Goal: Information Seeking & Learning: Learn about a topic

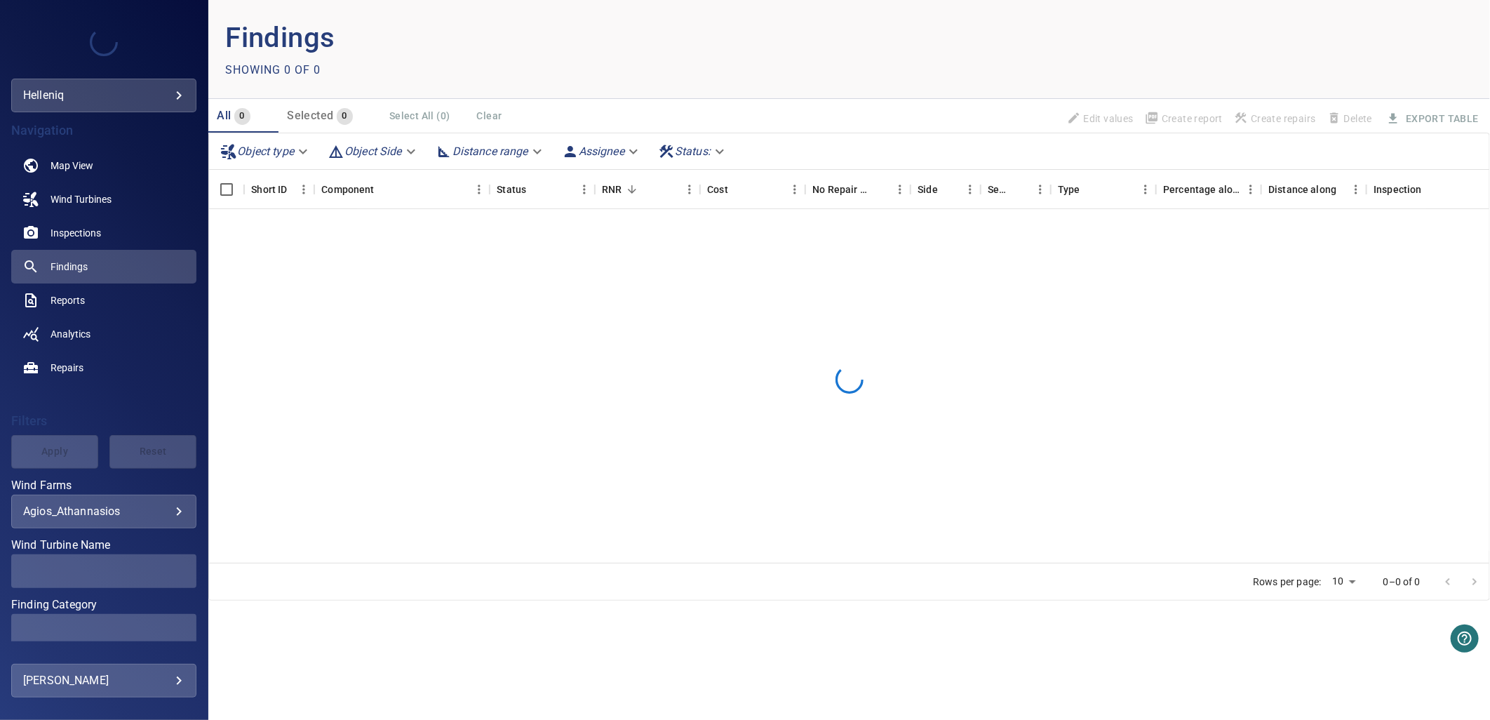
drag, startPoint x: 103, startPoint y: 118, endPoint x: 429, endPoint y: 416, distance: 441.8
click at [439, 424] on div at bounding box center [849, 380] width 1280 height 342
click at [113, 519] on div "**********" at bounding box center [103, 511] width 185 height 34
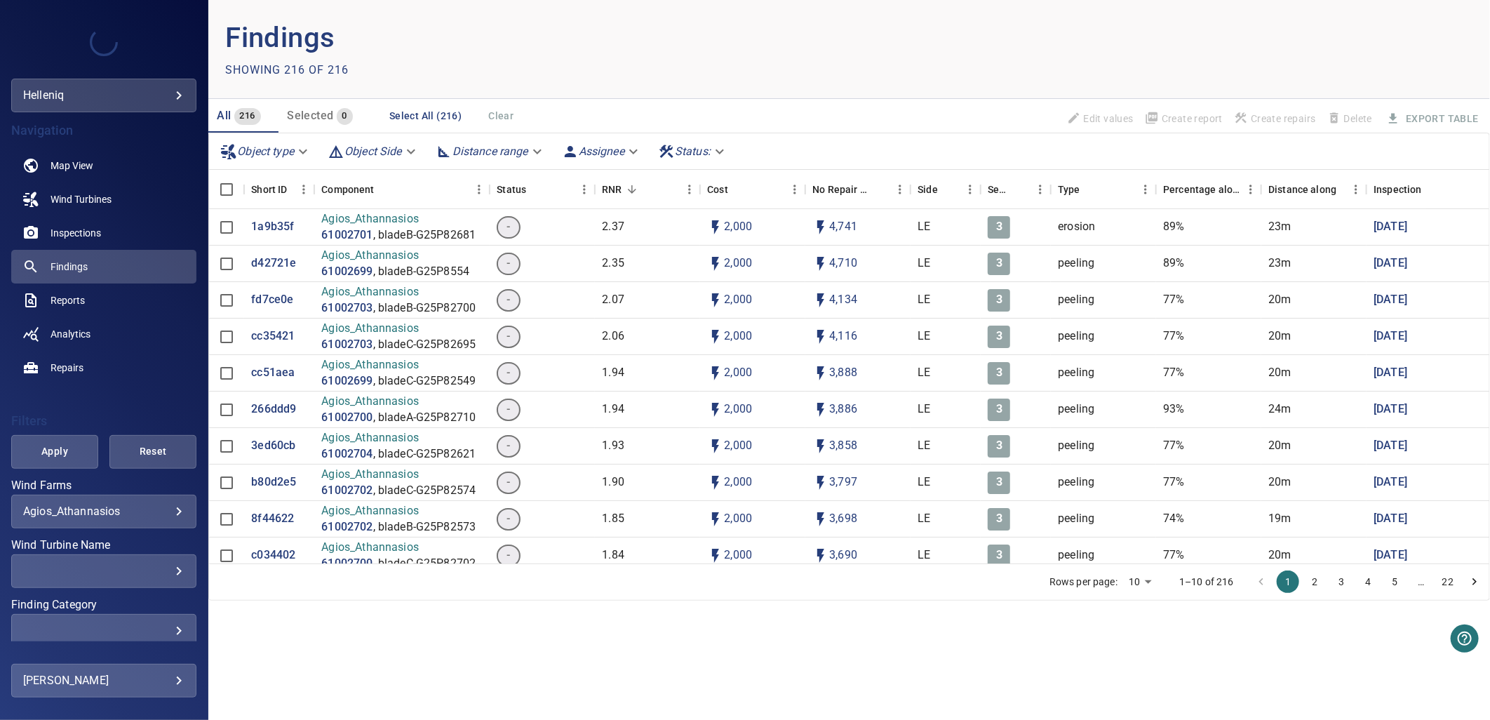
click at [151, 507] on body "**********" at bounding box center [745, 360] width 1490 height 720
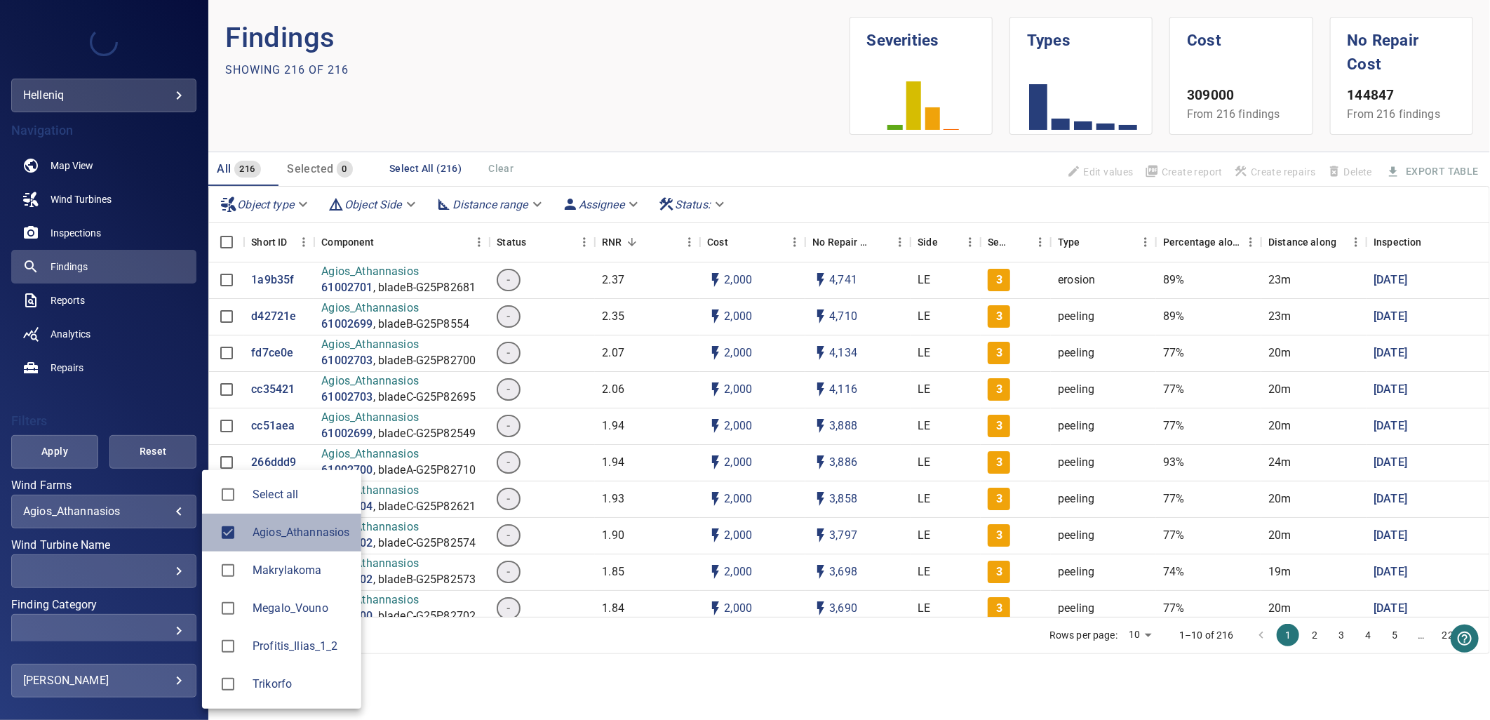
click at [275, 537] on span "Agios_Athannasios" at bounding box center [300, 532] width 97 height 17
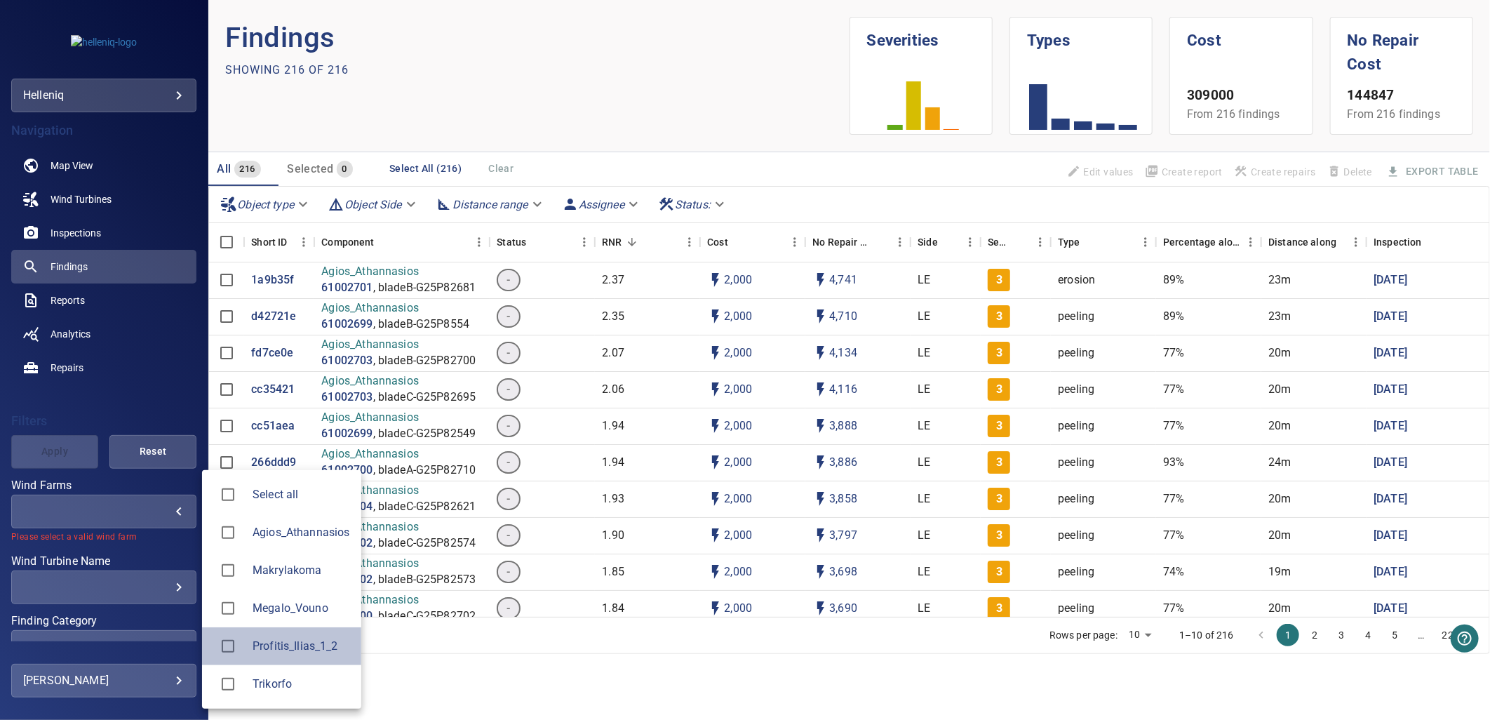
click at [340, 647] on span "Profitis_Ilias_1_2" at bounding box center [300, 646] width 97 height 17
type input "**********"
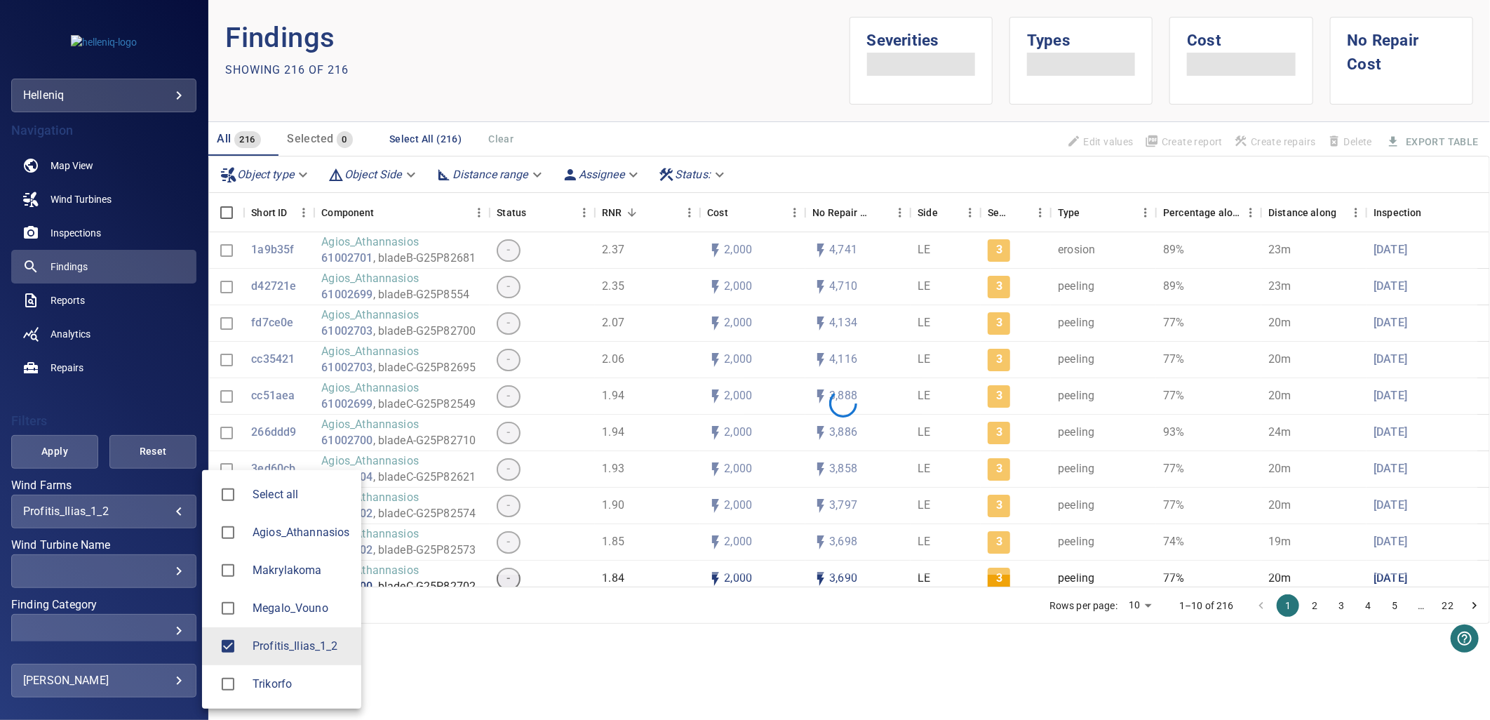
click at [67, 268] on div at bounding box center [745, 360] width 1490 height 720
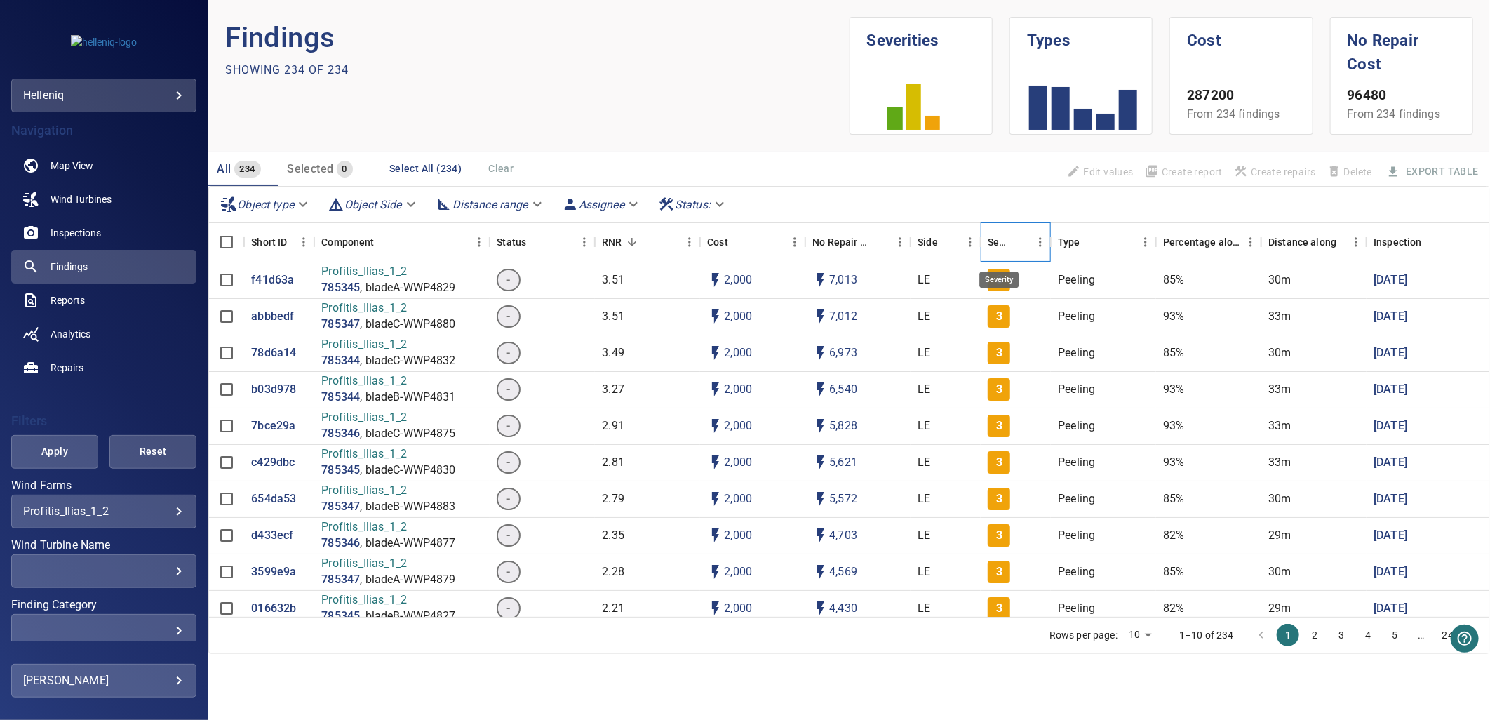
click at [1005, 236] on div "Severity" at bounding box center [998, 241] width 22 height 39
click at [268, 274] on p "23b84c7" at bounding box center [273, 280] width 44 height 16
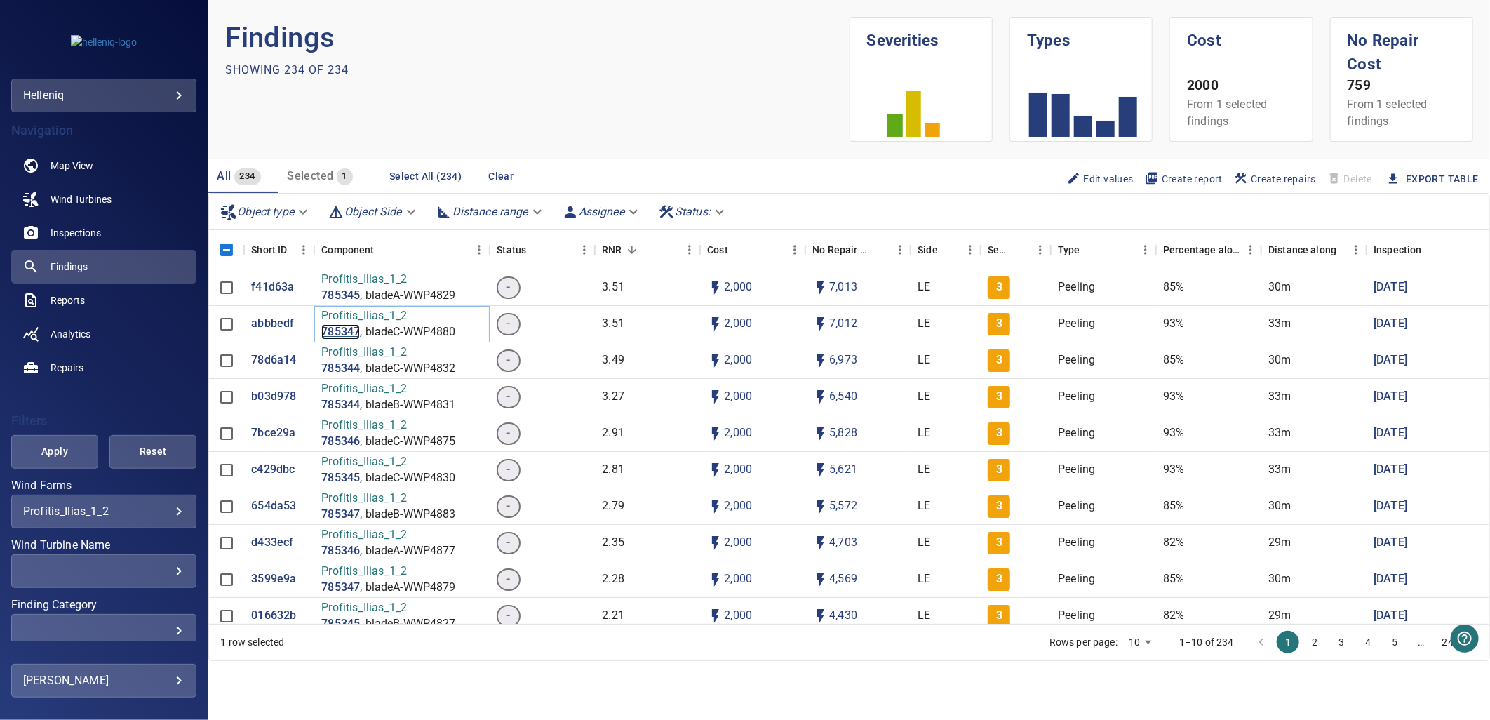
click at [346, 324] on p "785347" at bounding box center [340, 332] width 39 height 16
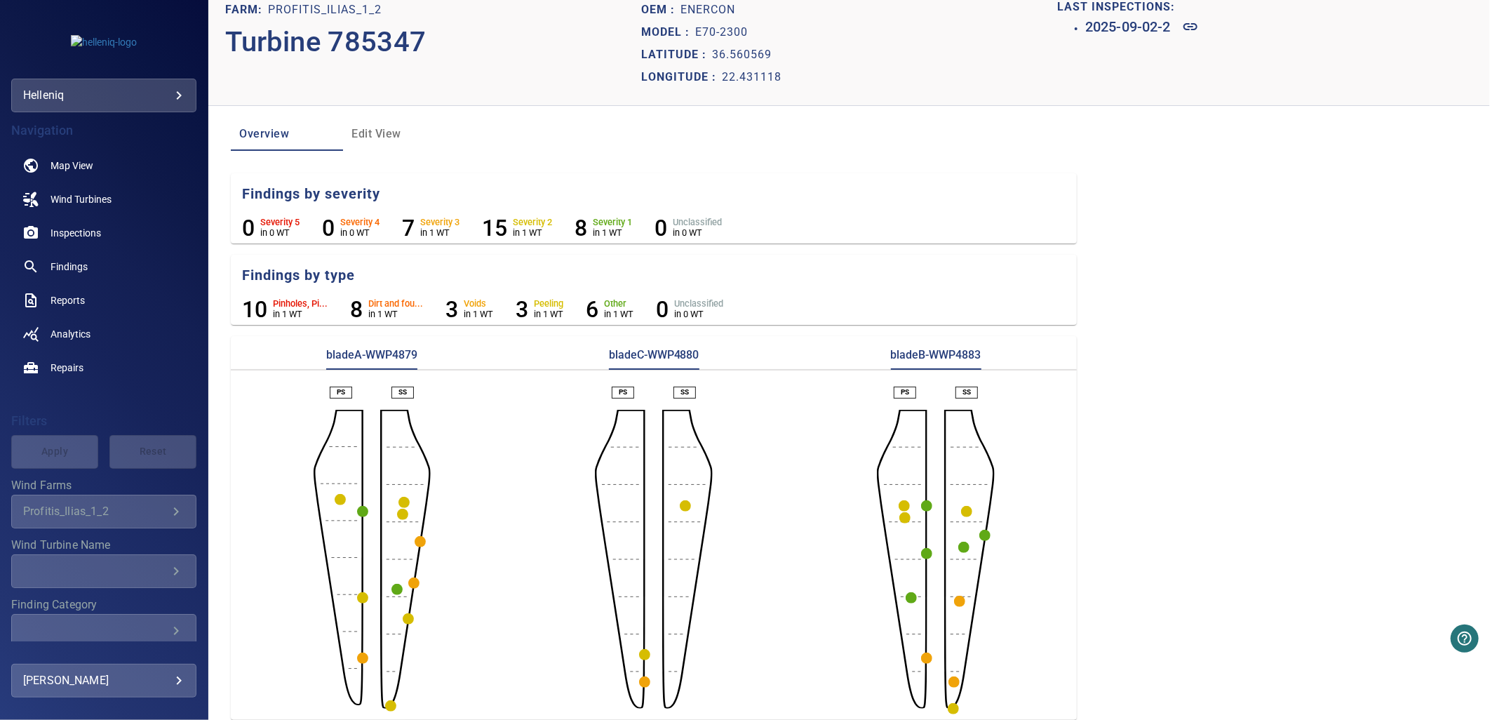
scroll to position [29, 0]
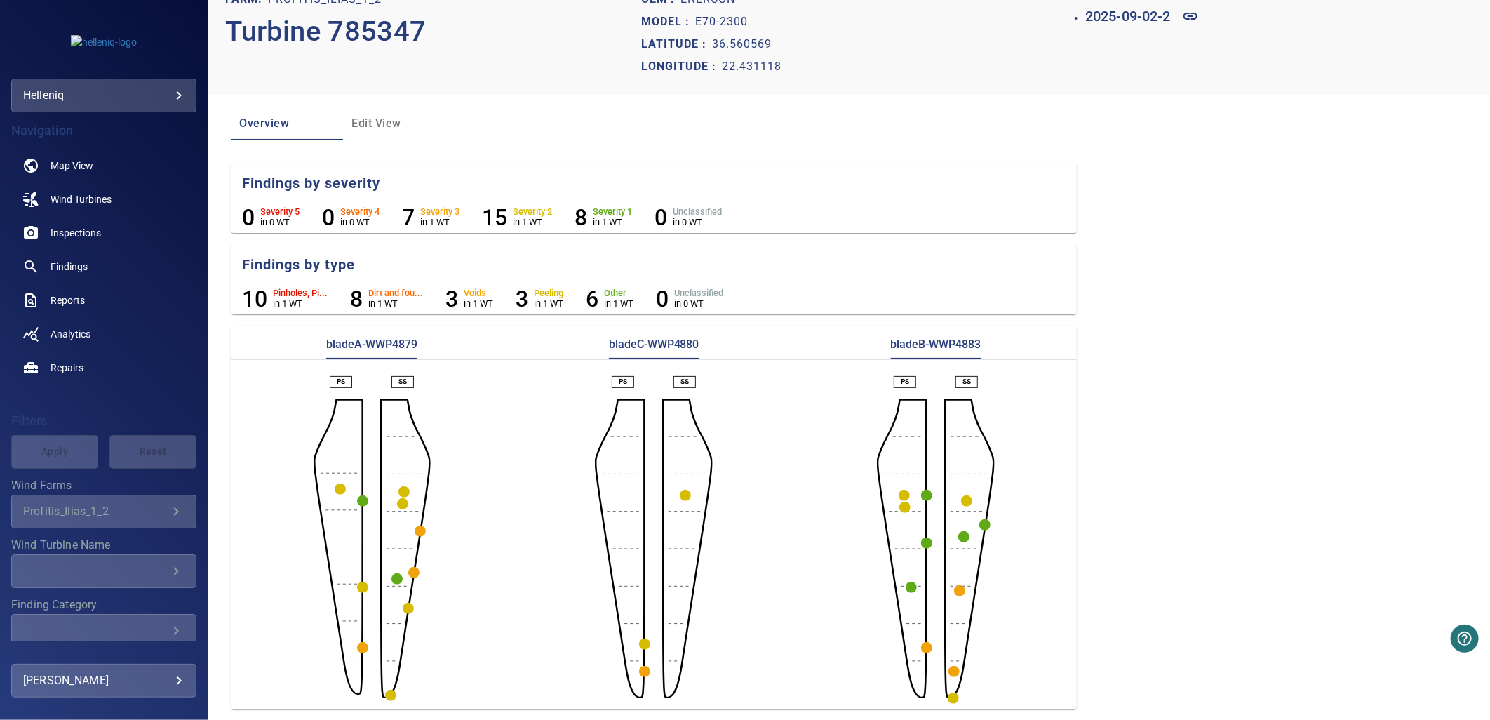
click at [921, 648] on circle "button" at bounding box center [926, 647] width 11 height 11
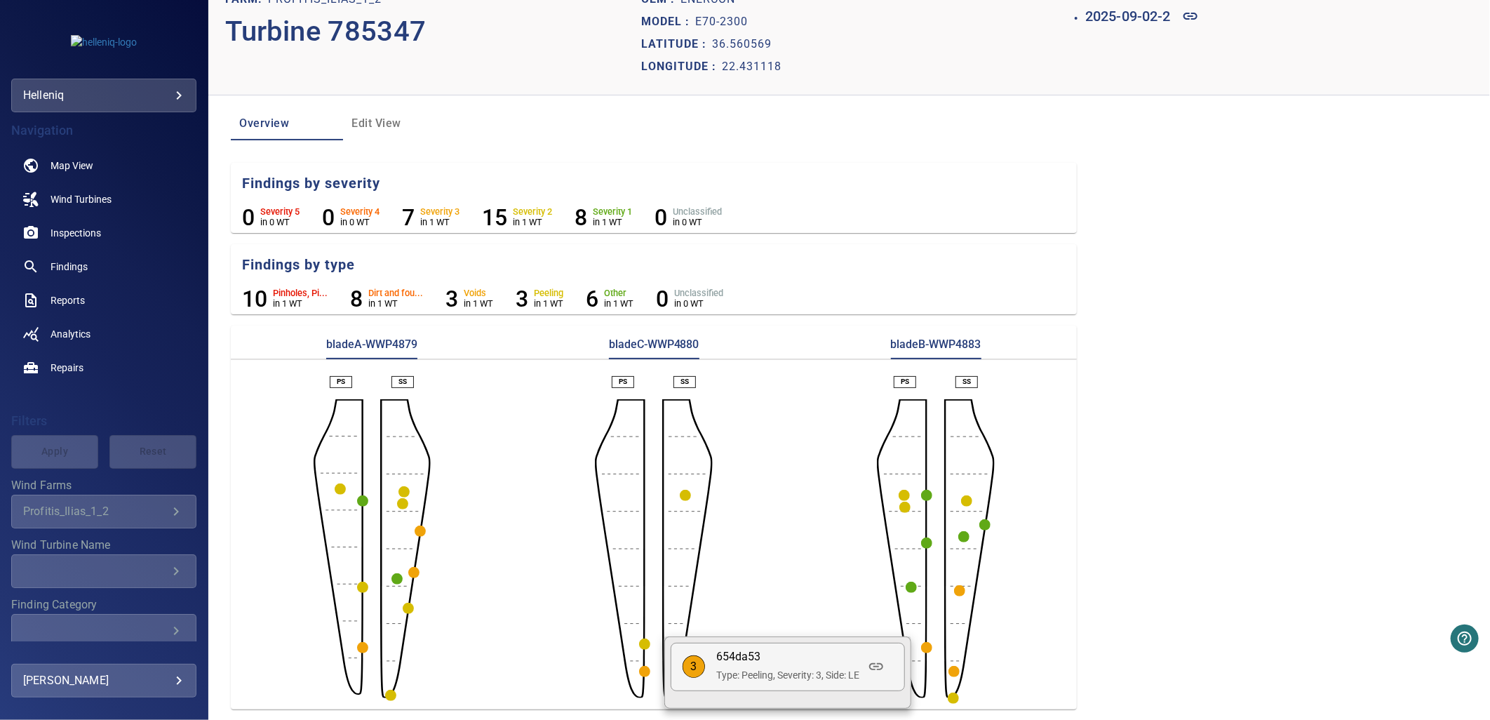
drag, startPoint x: 783, startPoint y: 612, endPoint x: 793, endPoint y: 605, distance: 11.5
click at [786, 610] on div at bounding box center [745, 360] width 1490 height 720
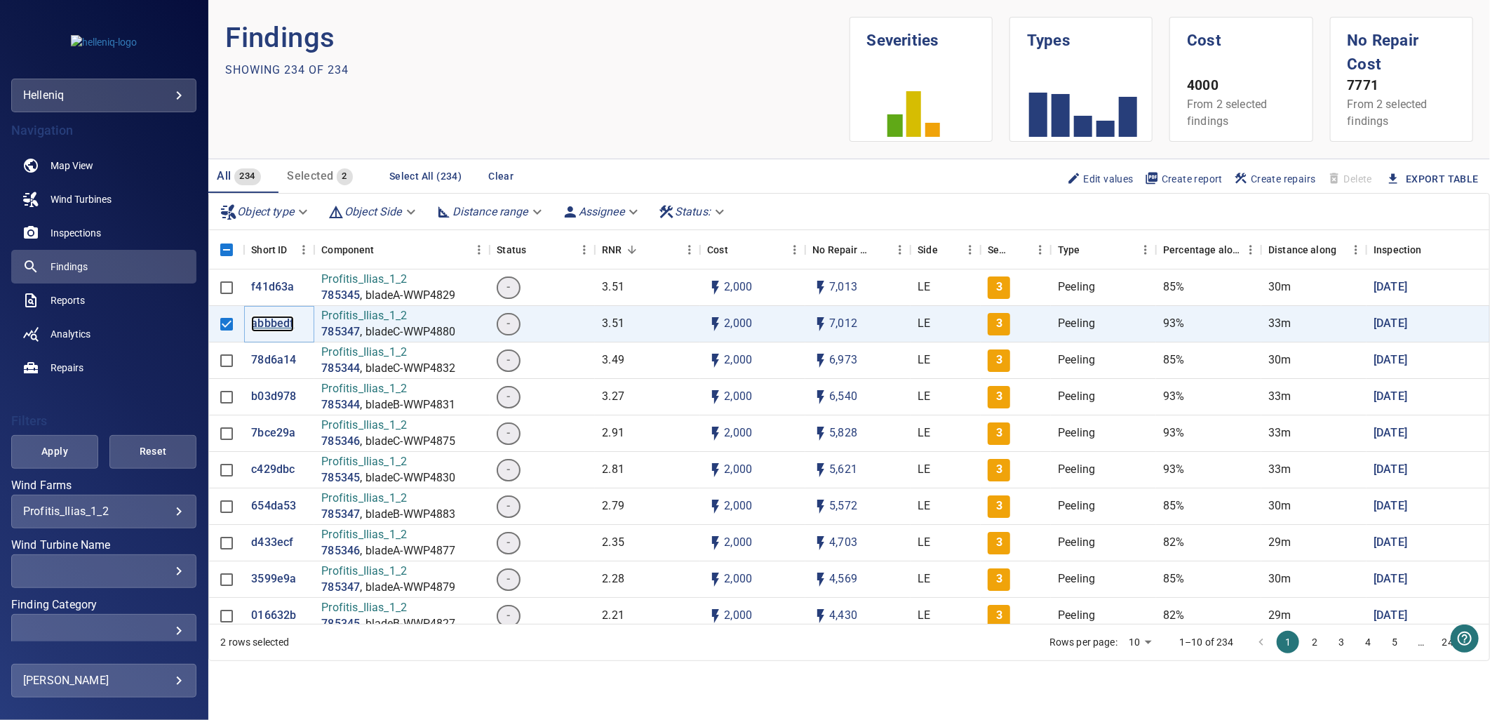
click at [274, 316] on p "abbbedf" at bounding box center [272, 324] width 43 height 16
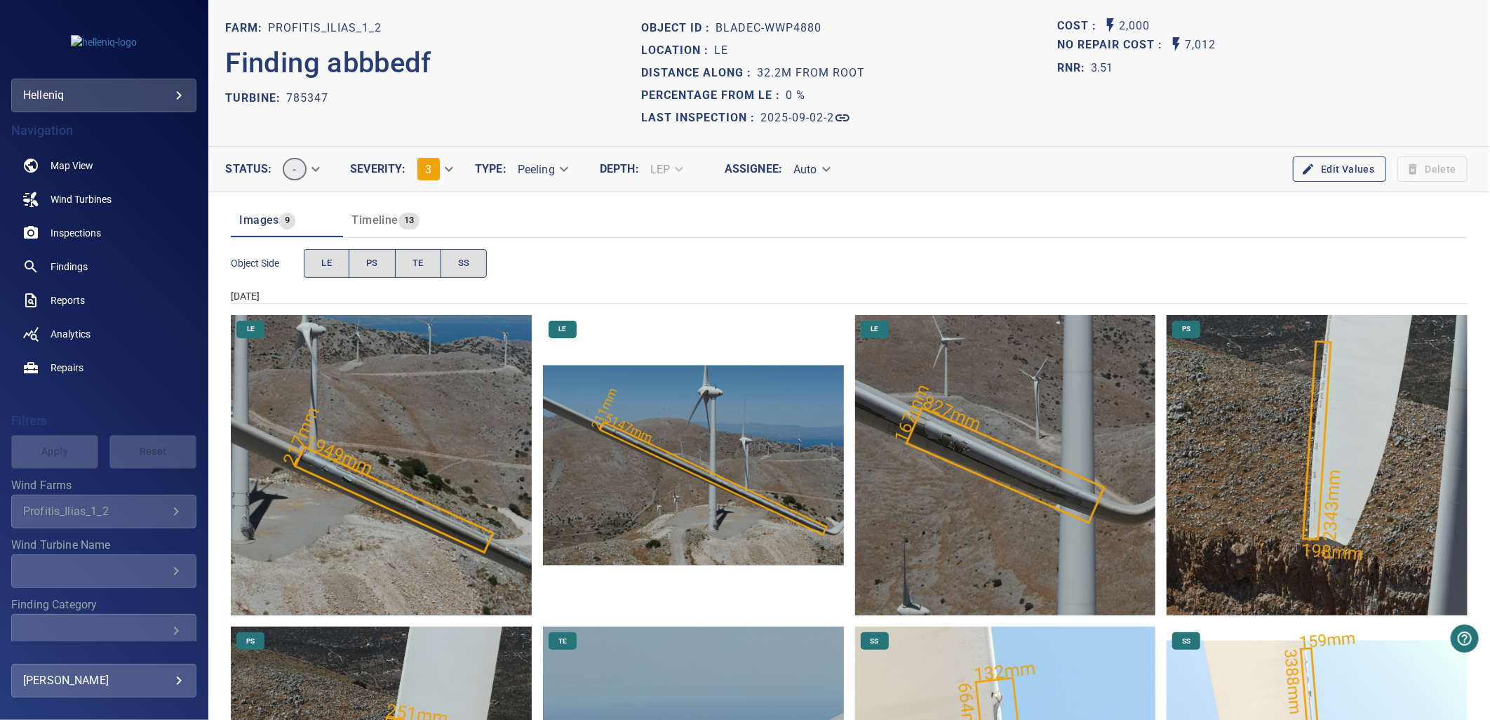
click at [959, 433] on img "Profitis_Ilias_1_2/785347/2025-09-02-2/2025-09-02-1/image12wp14.jpg" at bounding box center [1005, 465] width 301 height 301
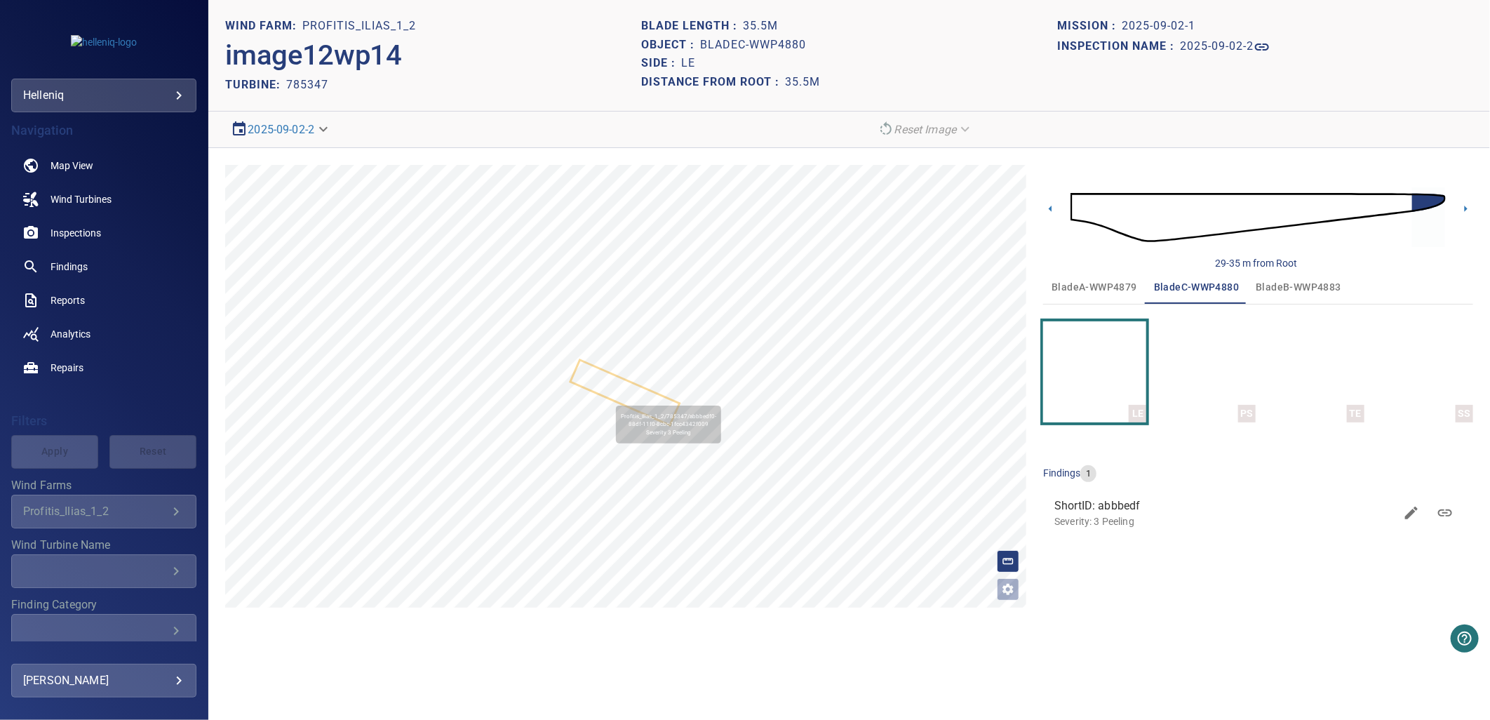
click at [618, 379] on icon at bounding box center [625, 392] width 106 height 62
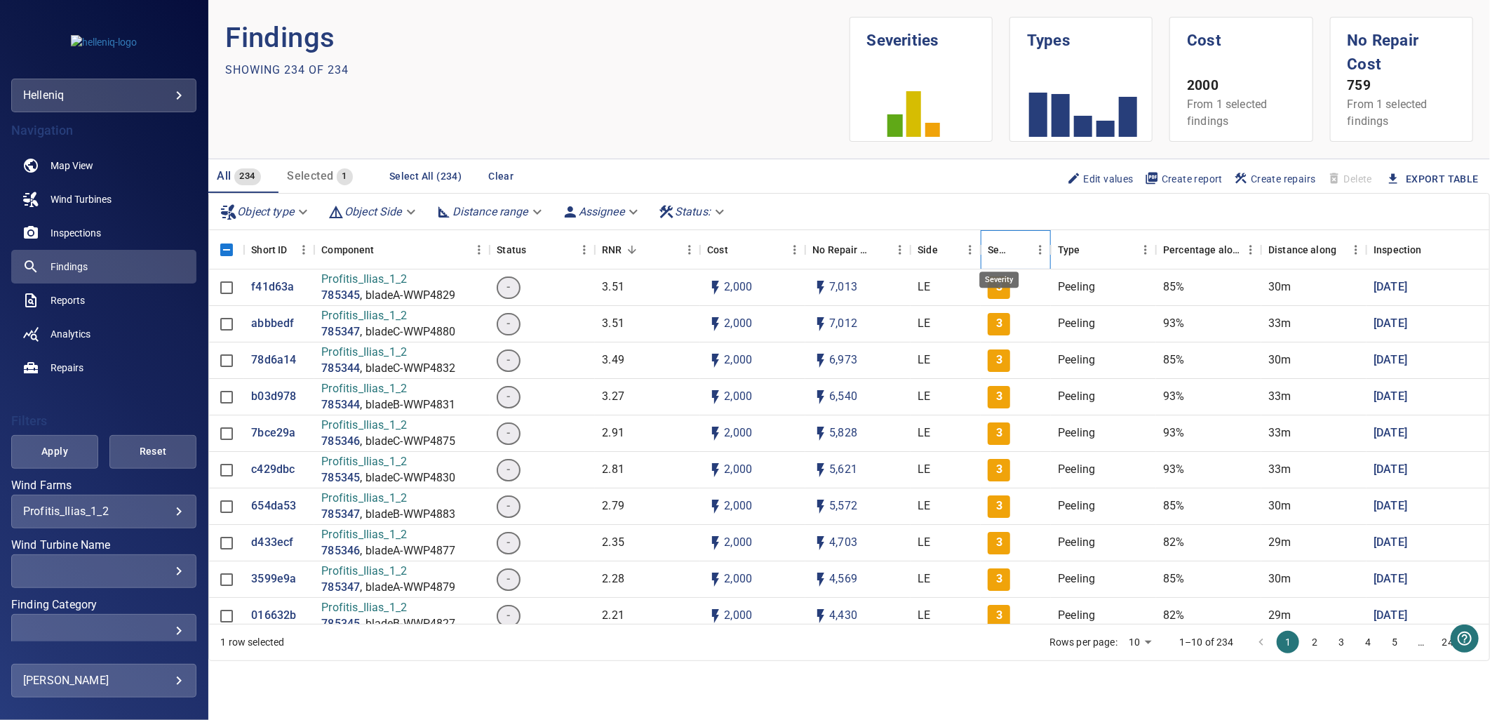
click at [1007, 243] on div "Severity" at bounding box center [998, 249] width 22 height 39
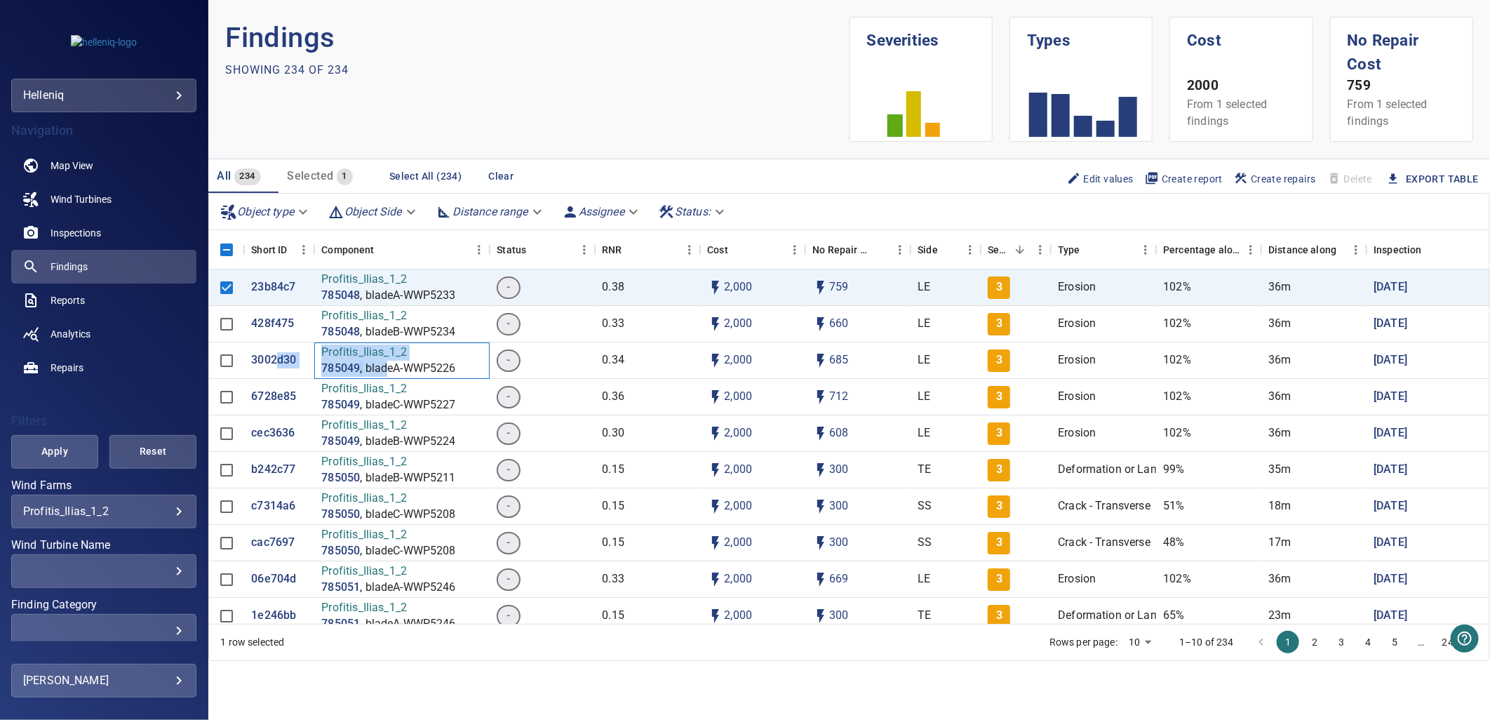
drag, startPoint x: 295, startPoint y: 375, endPoint x: 297, endPoint y: 326, distance: 49.1
click at [267, 360] on div "3002d30 Profitis_Ilias_1_2 785049 , bladeA-WWP5226 - 0.34 2,000 685 LE 3 Erosio…" at bounding box center [928, 360] width 1438 height 36
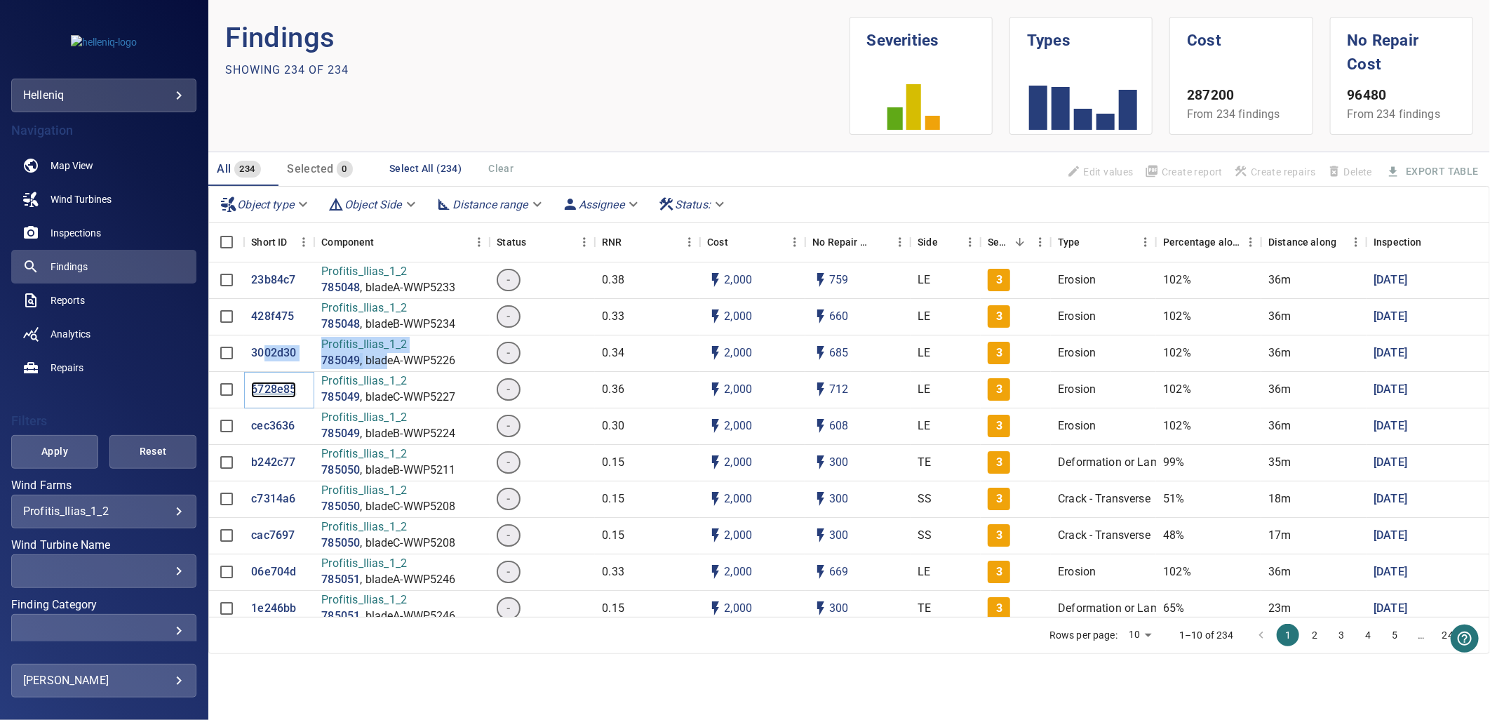
click at [271, 389] on p "6728e85" at bounding box center [273, 390] width 45 height 16
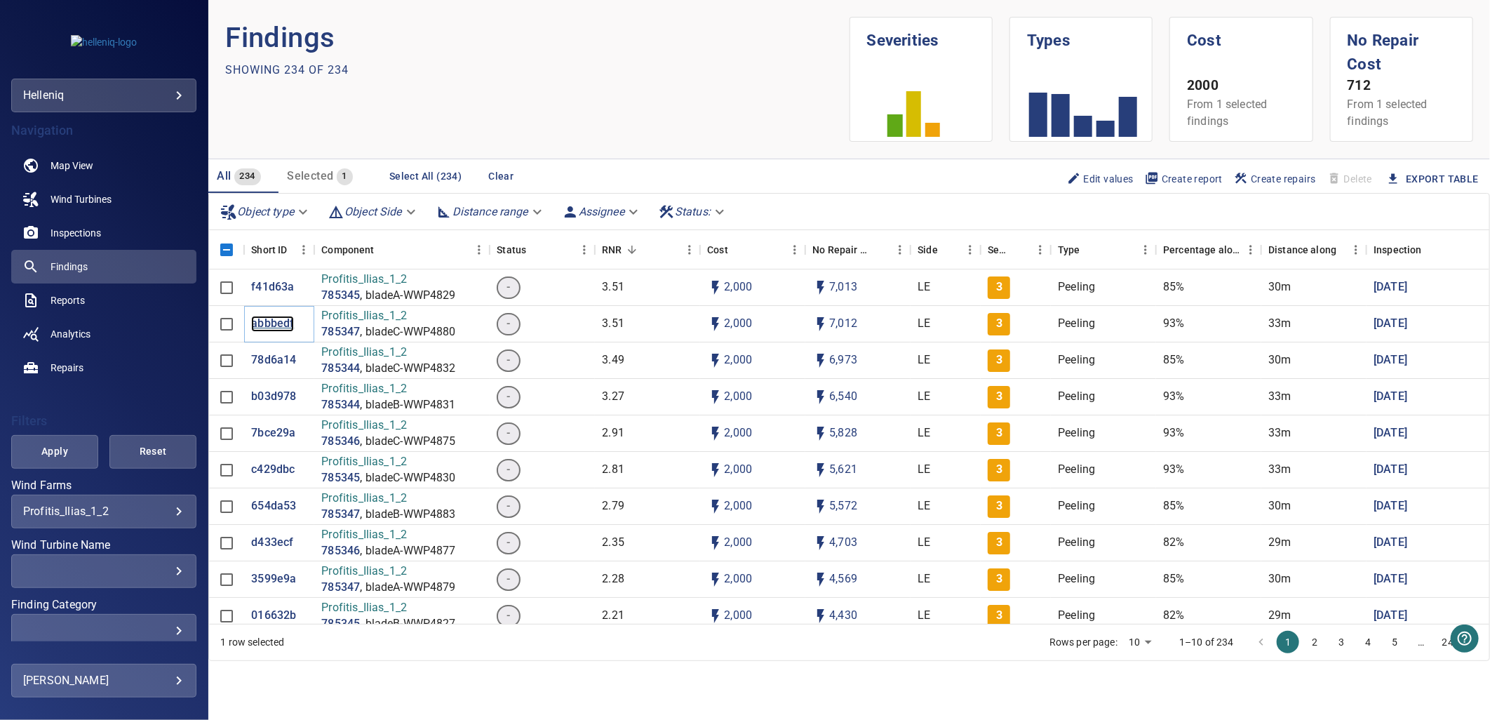
click at [264, 317] on p "abbbedf" at bounding box center [272, 324] width 43 height 16
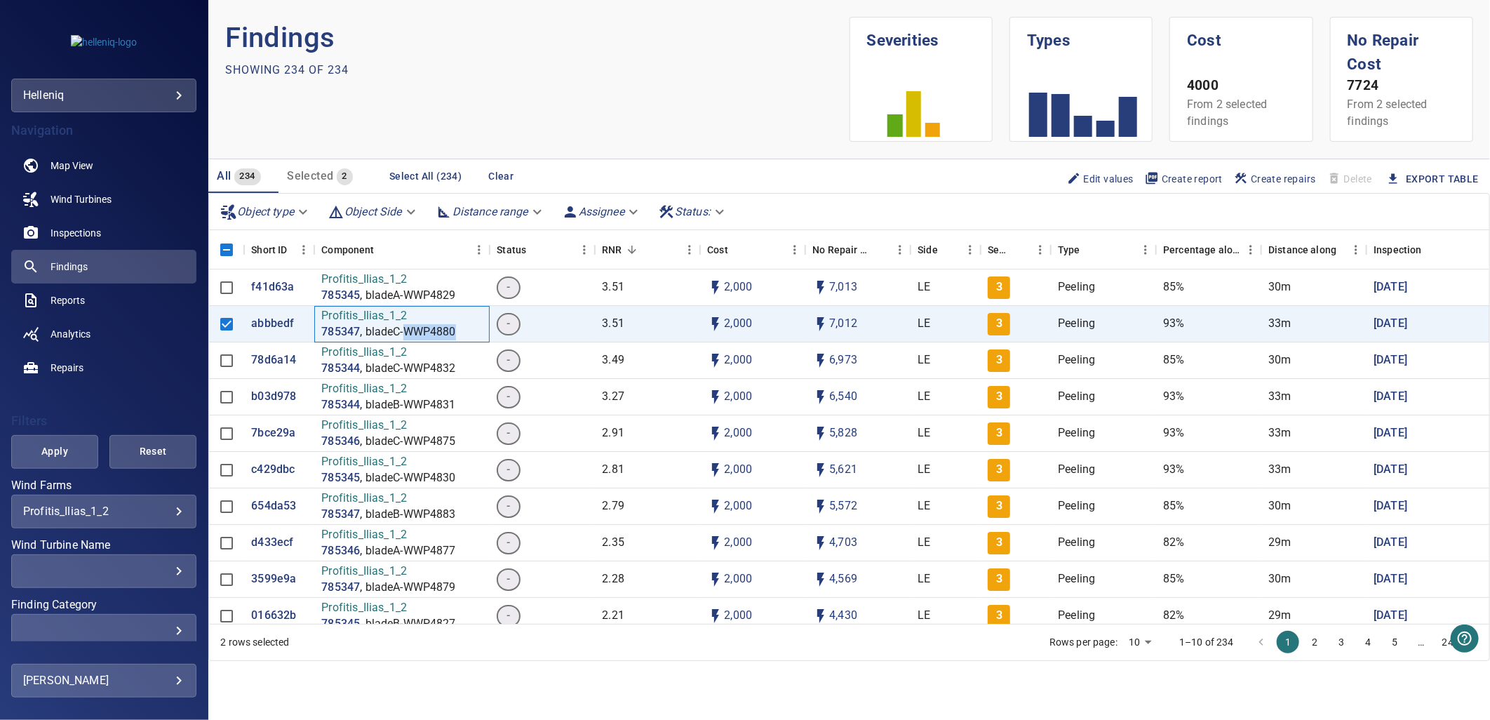
drag, startPoint x: 405, startPoint y: 323, endPoint x: 464, endPoint y: 326, distance: 59.0
click at [464, 326] on div "Profitis_Ilias_1_2 785347 , bladeC-WWP4880" at bounding box center [401, 324] width 175 height 36
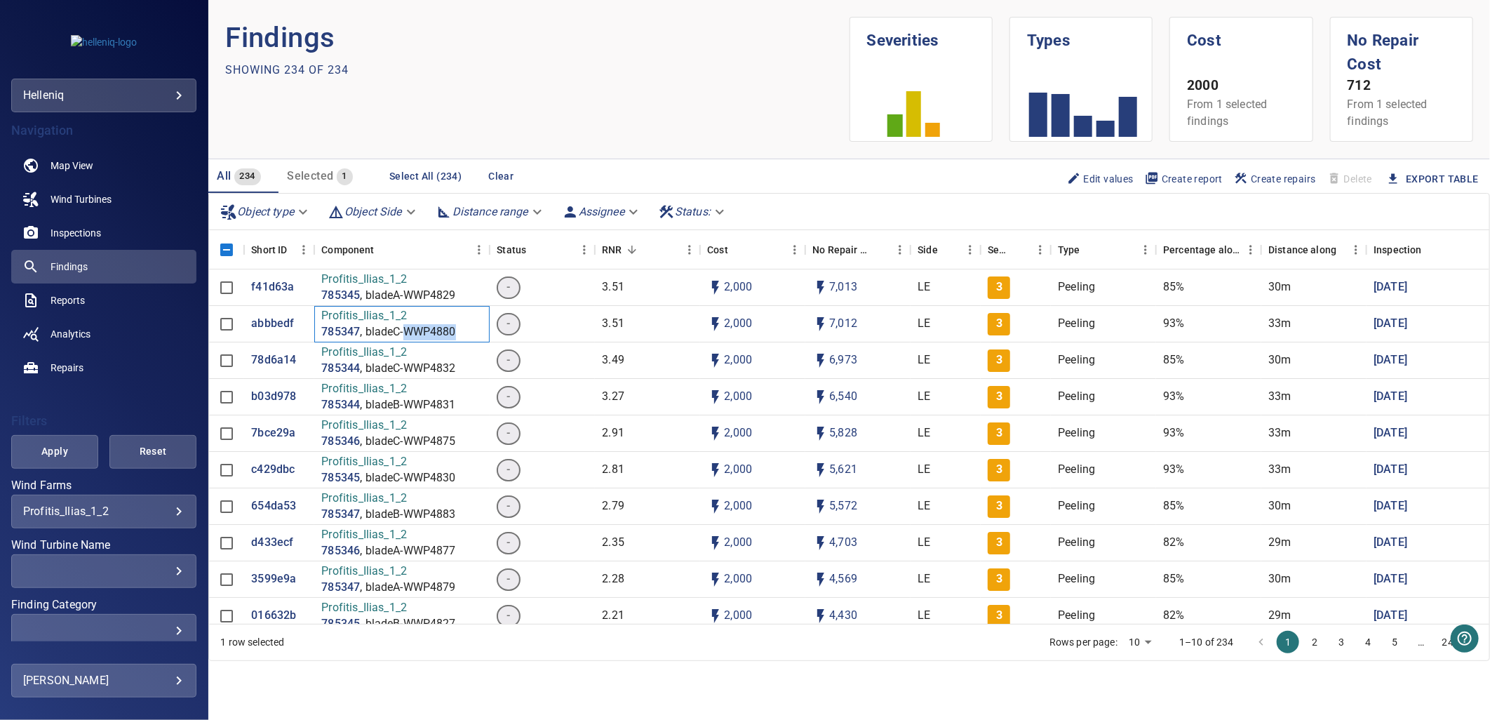
drag, startPoint x: 411, startPoint y: 323, endPoint x: 436, endPoint y: 321, distance: 24.7
click at [411, 324] on p ", bladeC-WWP4880" at bounding box center [407, 332] width 95 height 16
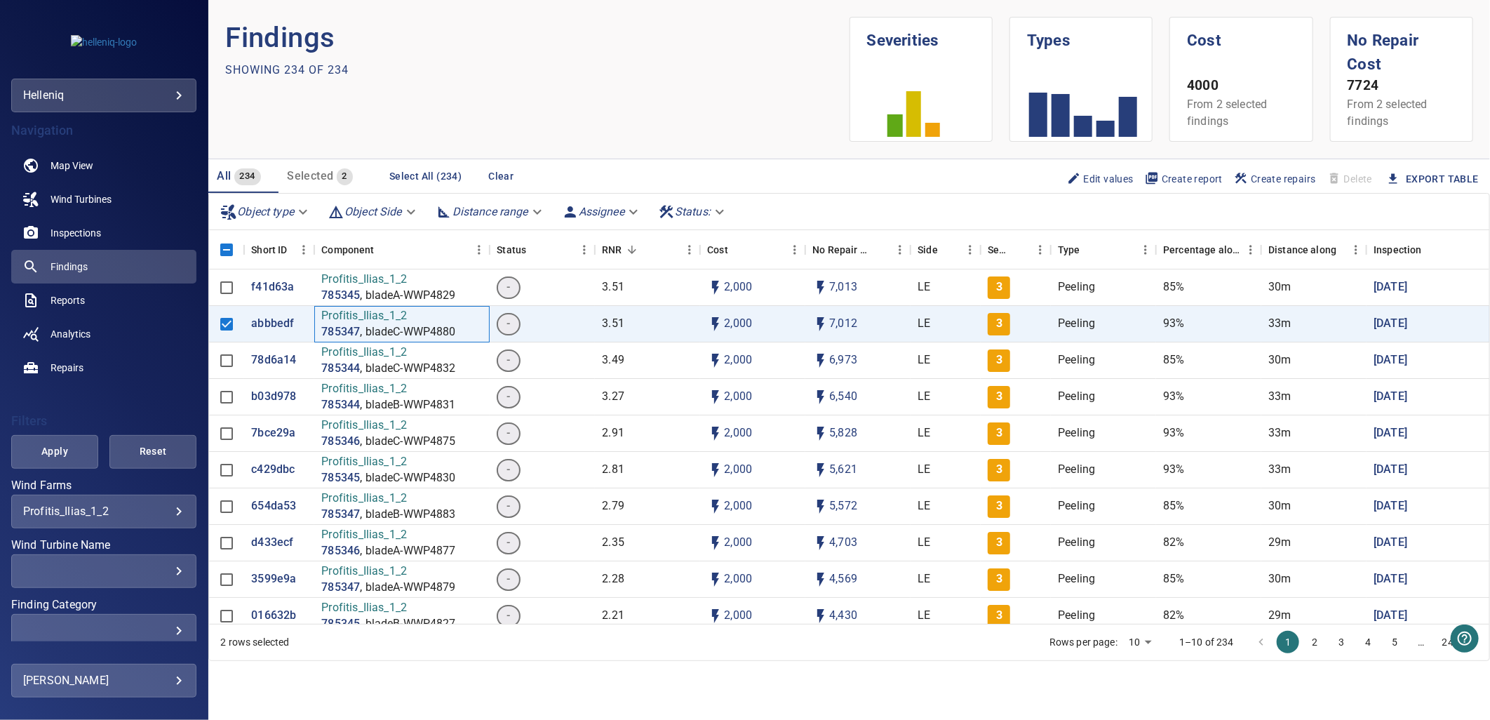
click at [436, 324] on p ", bladeC-WWP4880" at bounding box center [407, 332] width 95 height 16
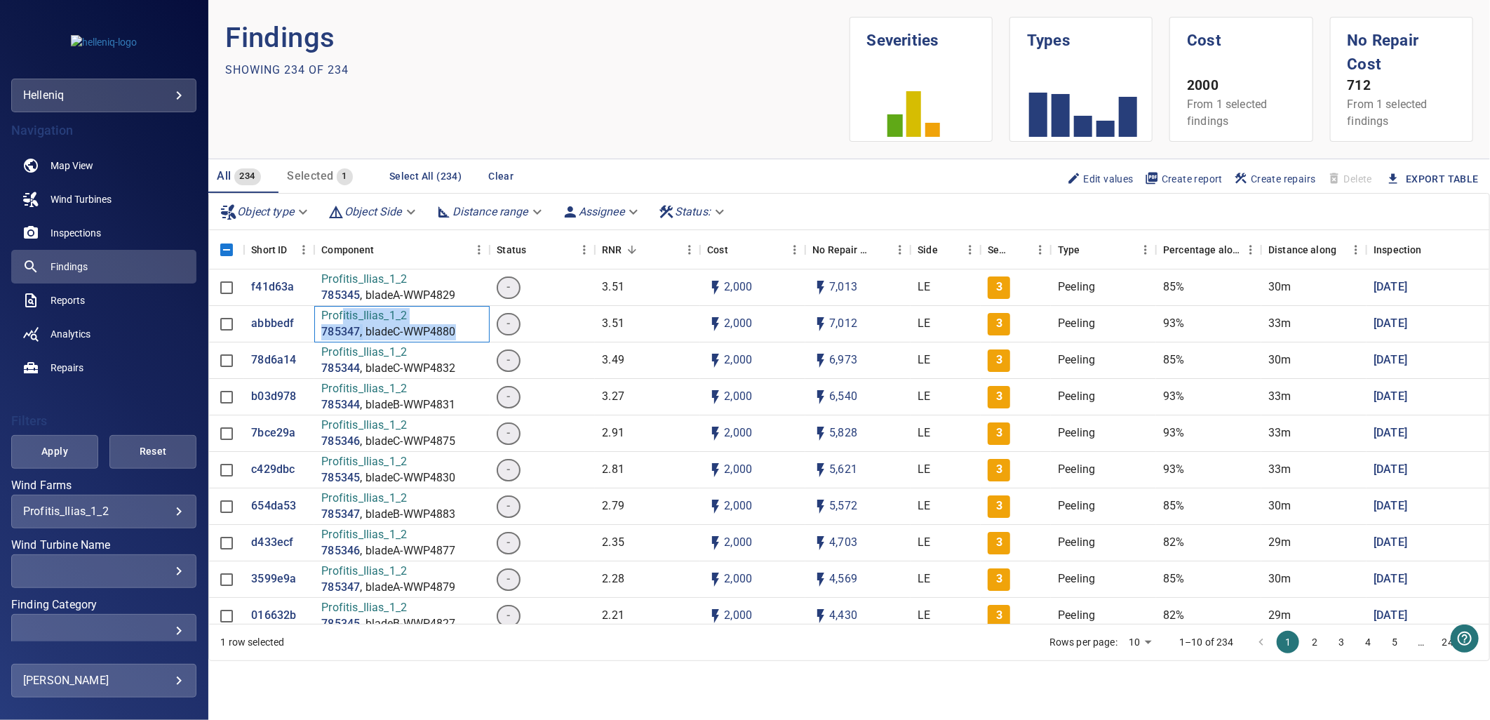
drag, startPoint x: 458, startPoint y: 325, endPoint x: 342, endPoint y: 311, distance: 116.6
click at [342, 311] on div "Profitis_Ilias_1_2 785347 , bladeC-WWP4880" at bounding box center [401, 324] width 175 height 36
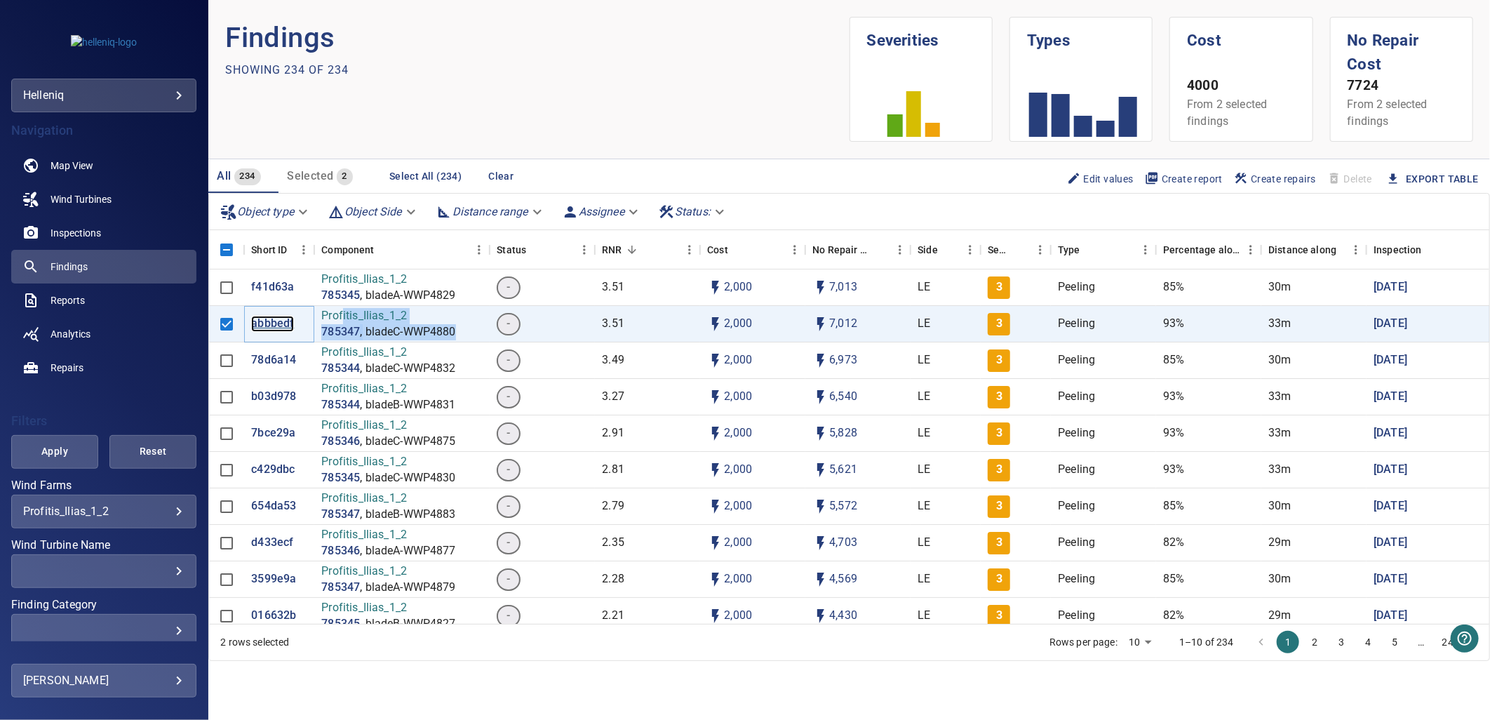
click at [271, 317] on p "abbbedf" at bounding box center [272, 324] width 43 height 16
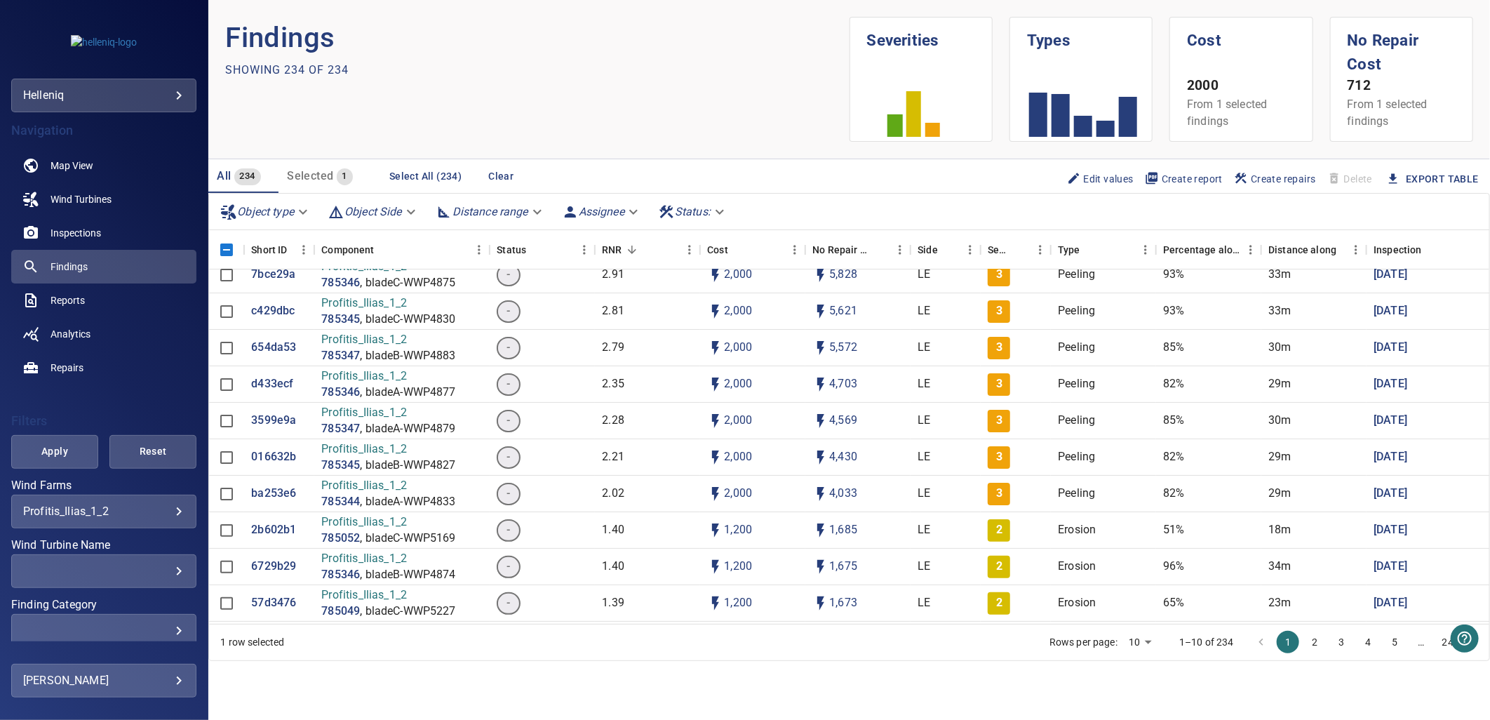
scroll to position [234, 0]
click at [274, 450] on p "2b602b1" at bounding box center [273, 455] width 45 height 16
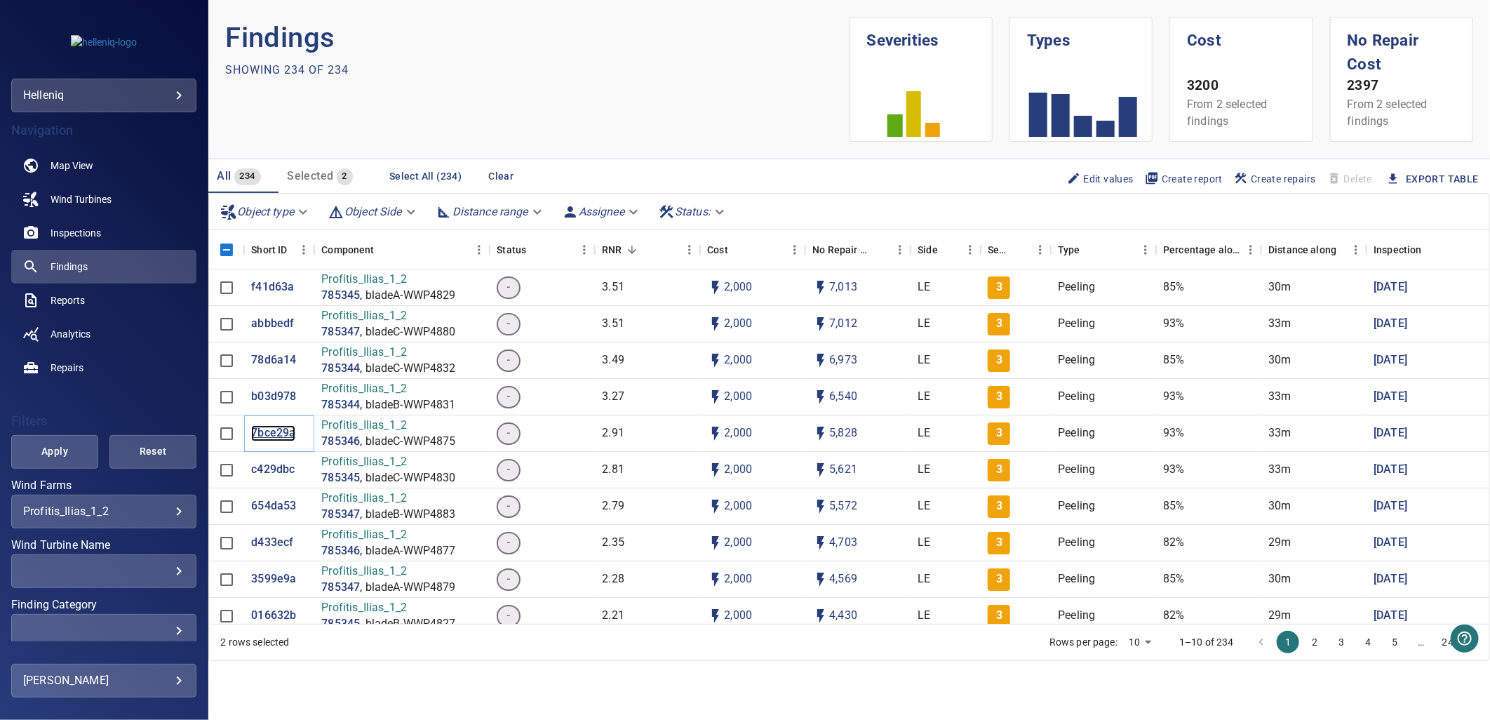
click at [271, 425] on p "7bce29a" at bounding box center [273, 433] width 44 height 16
